Goal: Task Accomplishment & Management: Complete application form

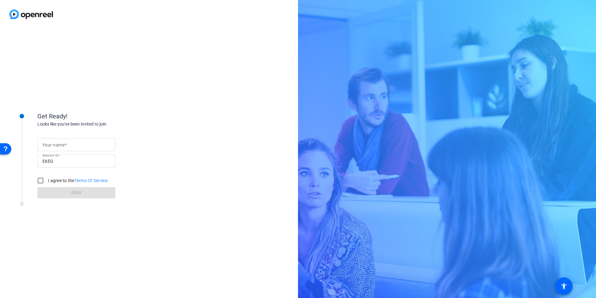
click at [45, 143] on mat-label "Your name" at bounding box center [53, 144] width 22 height 5
click at [45, 143] on input "Your name" at bounding box center [76, 144] width 68 height 7
type input "[PERSON_NAME]"
click at [40, 180] on input "I agree to the Terms Of Service" at bounding box center [40, 180] width 12 height 12
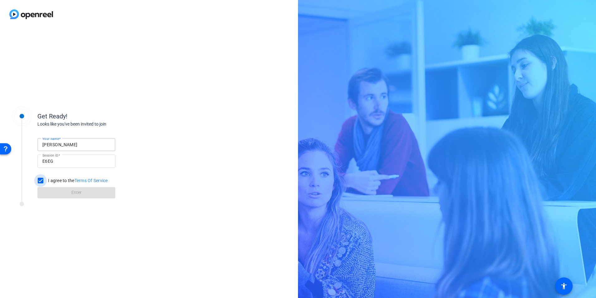
checkbox input "true"
click at [68, 191] on span at bounding box center [76, 192] width 78 height 15
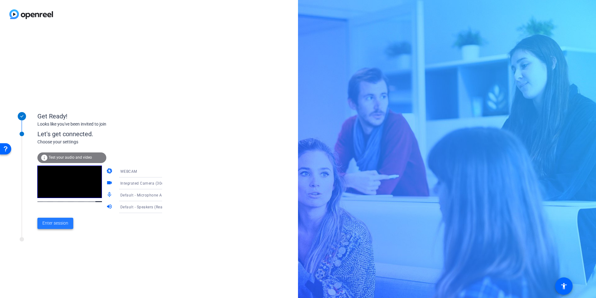
click at [59, 223] on span "Enter session" at bounding box center [55, 223] width 26 height 7
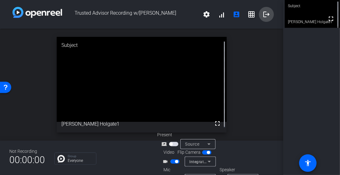
click at [263, 14] on mat-icon "logout" at bounding box center [266, 14] width 7 height 7
